Goal: Navigation & Orientation: Find specific page/section

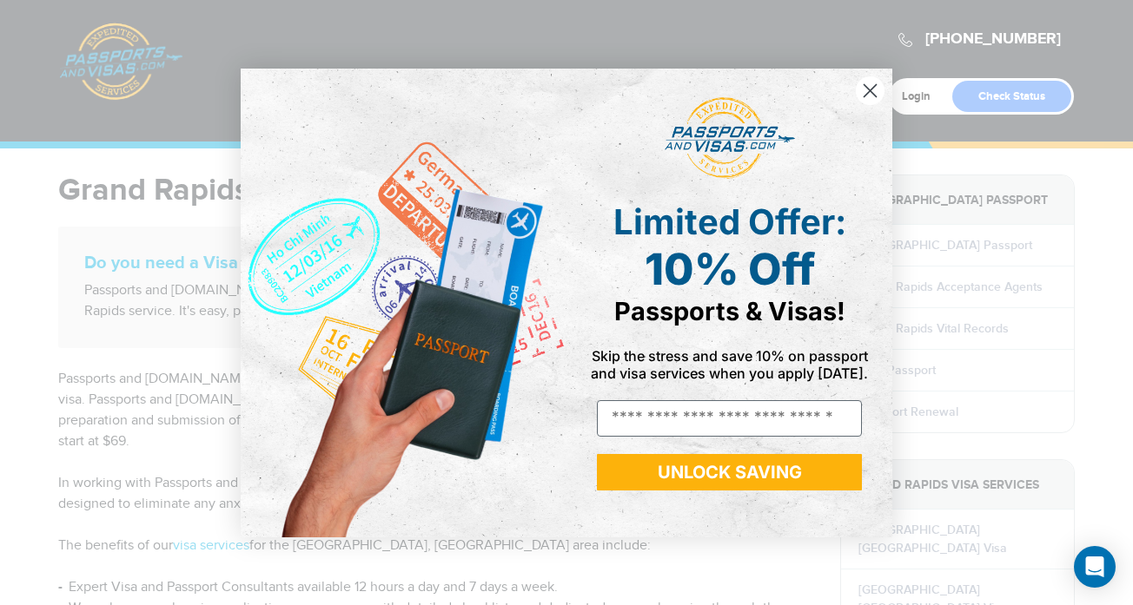
click at [859, 92] on circle "Close dialog" at bounding box center [870, 90] width 29 height 29
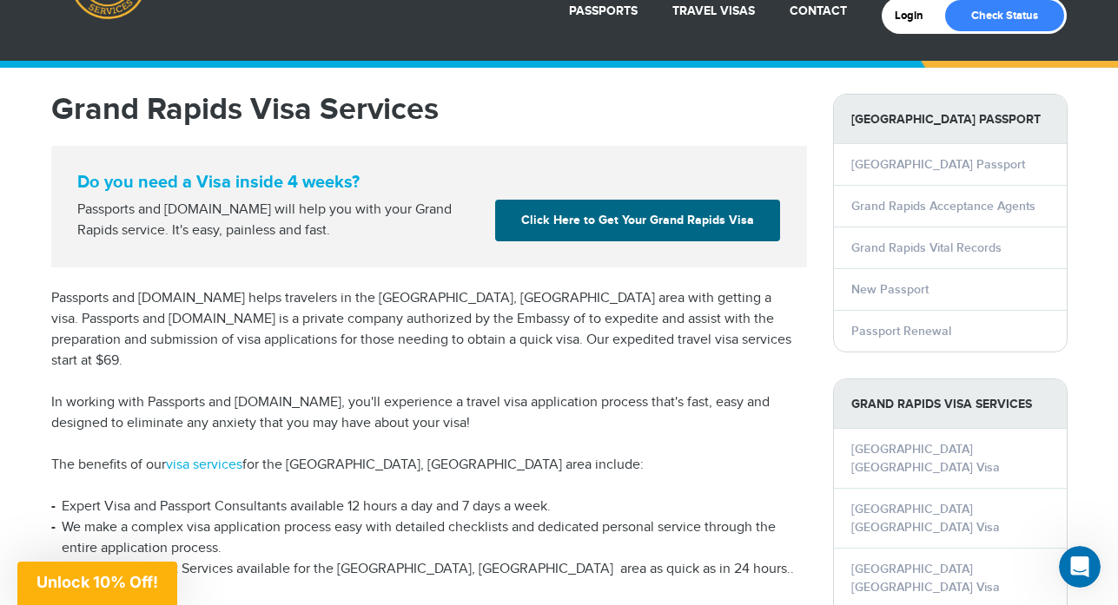
scroll to position [162, 0]
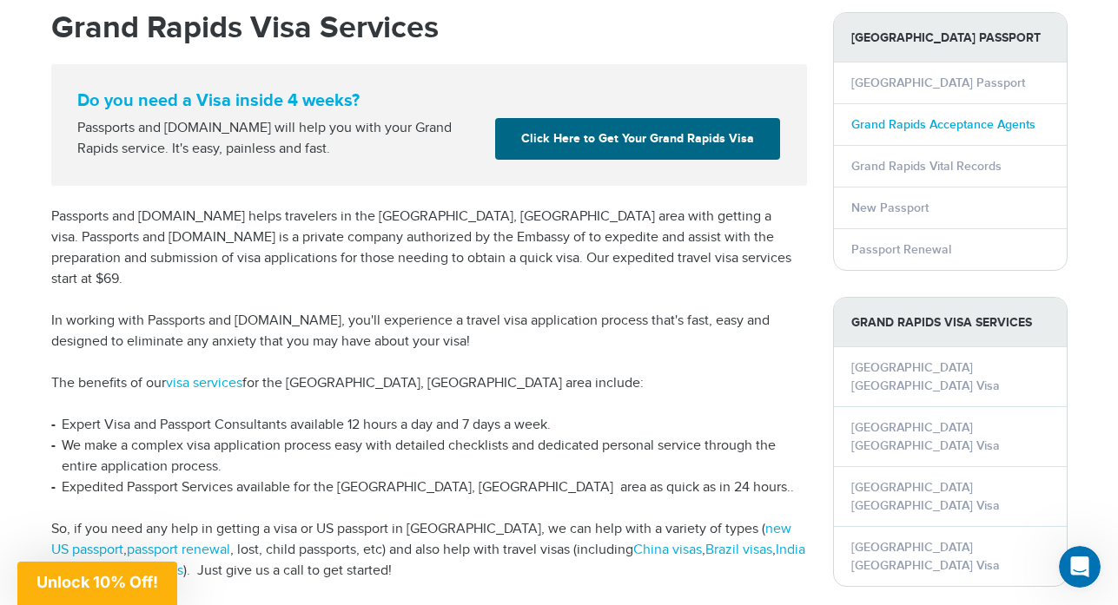
click at [856, 127] on link "Grand Rapids Acceptance Agents" at bounding box center [943, 124] width 184 height 15
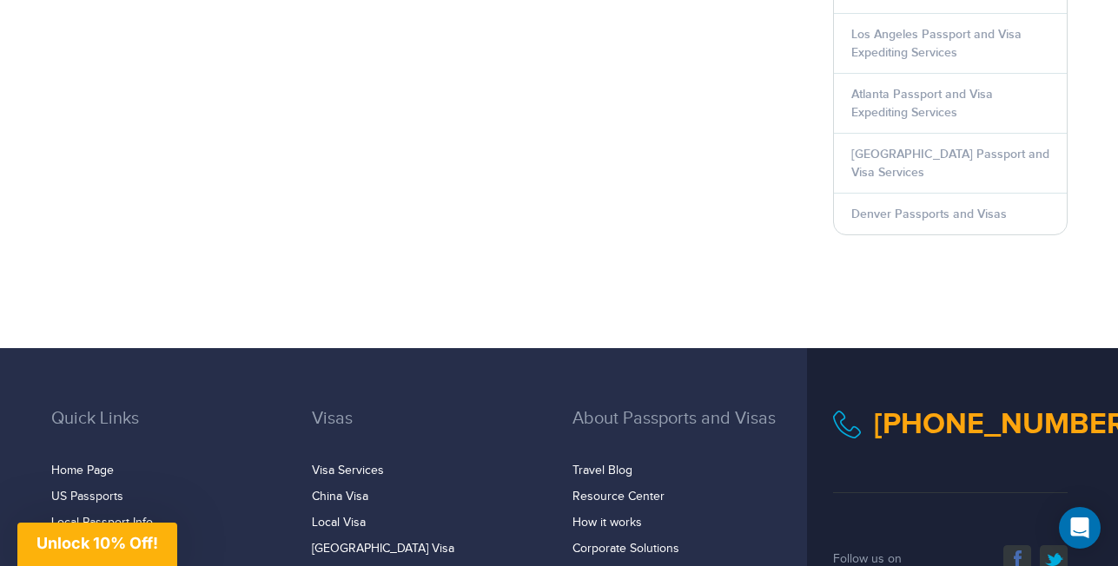
scroll to position [1216, 0]
